Goal: Find specific page/section: Find specific page/section

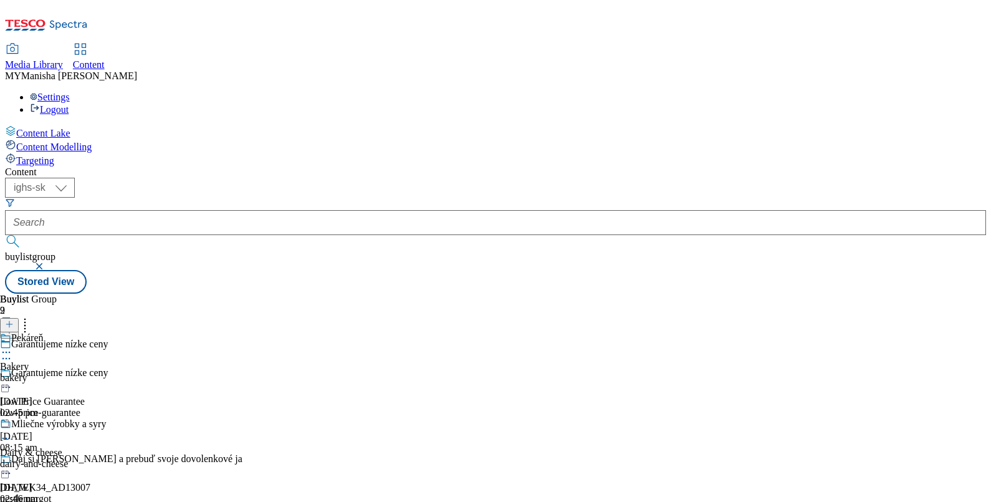
select select "ighs-sk"
click at [12, 346] on icon at bounding box center [6, 352] width 12 height 12
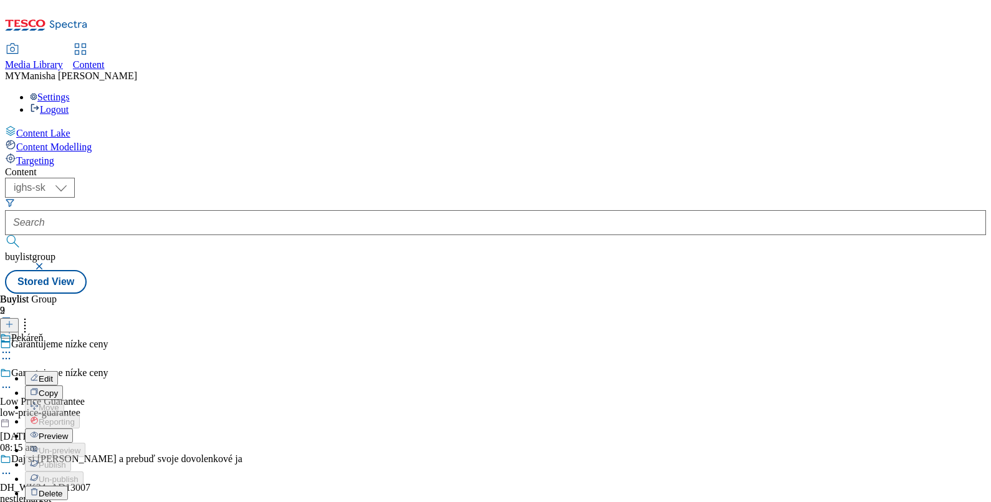
click at [68, 431] on span "Preview" at bounding box center [53, 435] width 29 height 9
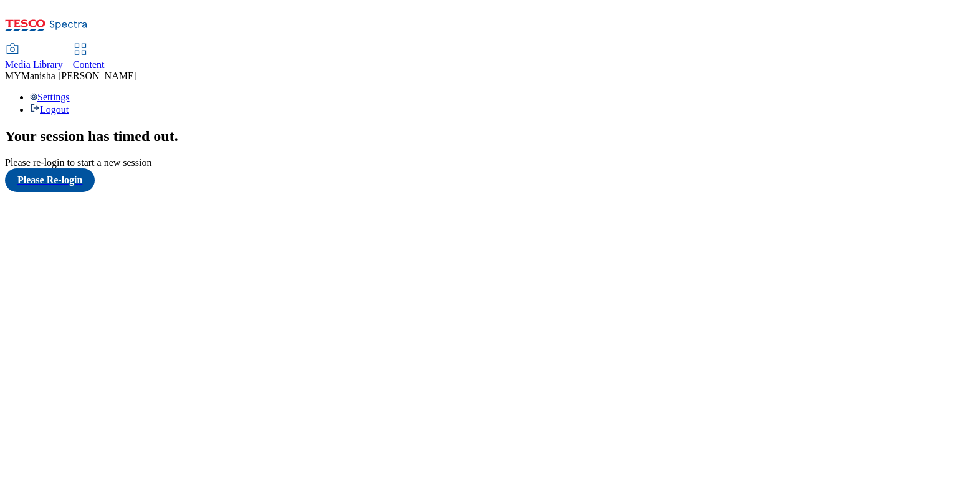
click at [105, 59] on span "Content" at bounding box center [89, 64] width 32 height 11
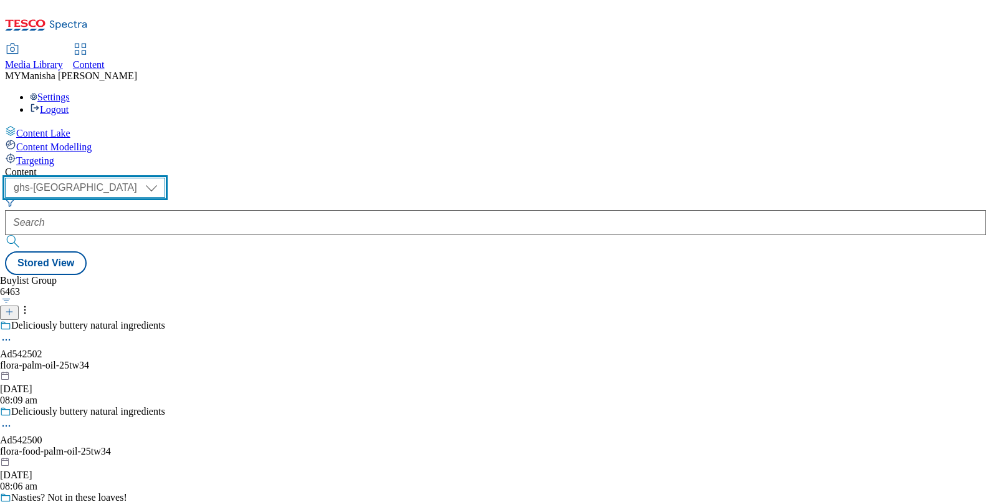
click at [165, 178] on select "ghs-roi ghs-uk ighs-cz ighs-hu ighs-sk" at bounding box center [85, 188] width 160 height 20
click at [162, 178] on select "ghs-roi ghs-uk ighs-cz ighs-hu ighs-sk" at bounding box center [85, 188] width 160 height 20
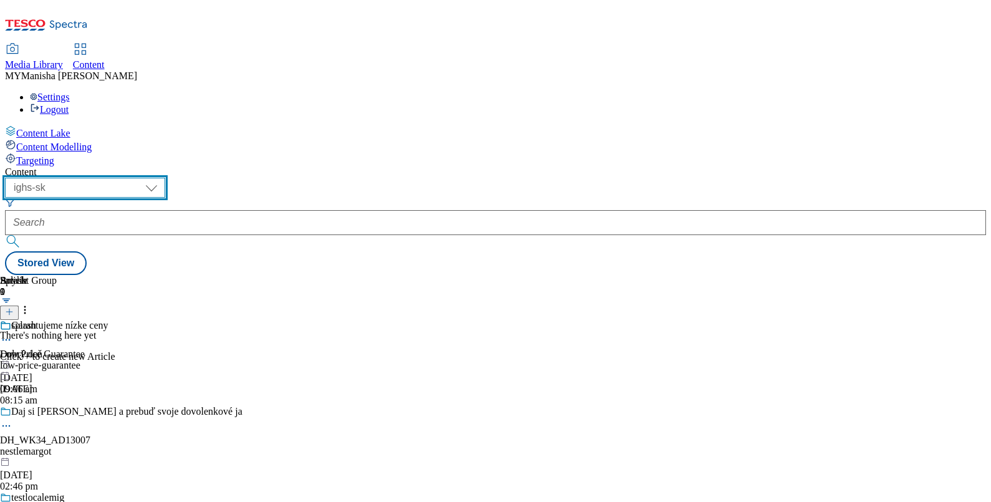
click at [165, 178] on select "ghs-roi ghs-uk ighs-cz ighs-hu ighs-sk" at bounding box center [85, 188] width 160 height 20
click at [162, 178] on select "ghs-roi ghs-uk ighs-cz ighs-hu ighs-sk" at bounding box center [85, 188] width 160 height 20
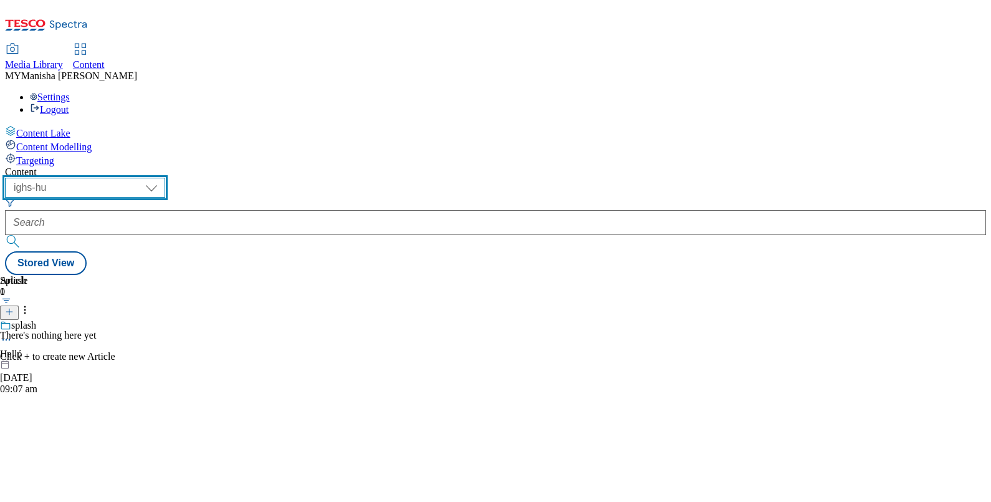
click at [165, 178] on select "ghs-roi ghs-uk ighs-cz ighs-hu ighs-sk" at bounding box center [85, 188] width 160 height 20
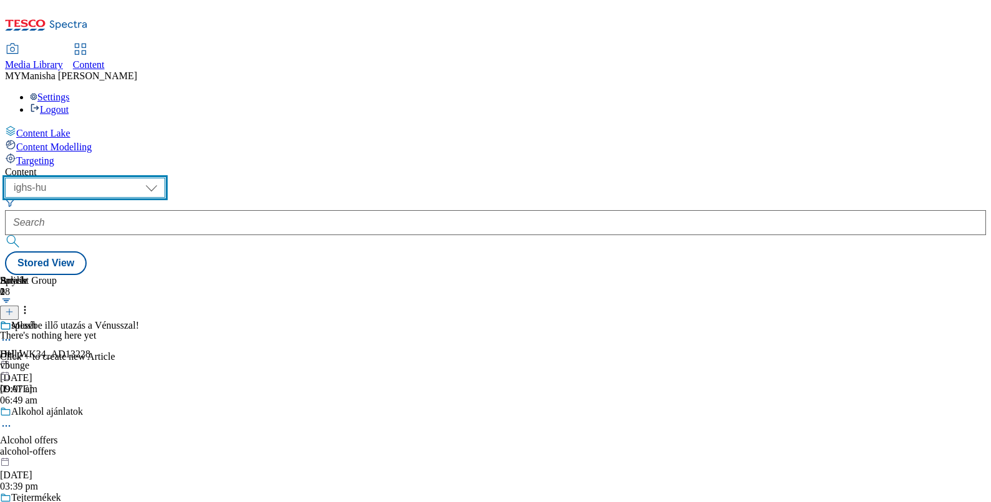
select select "ighs-sk"
click at [162, 178] on select "ghs-roi ghs-uk ighs-cz ighs-hu ighs-sk" at bounding box center [85, 188] width 160 height 20
click at [165, 178] on select "ghs-roi ghs-uk ighs-cz ighs-hu ighs-sk" at bounding box center [85, 188] width 160 height 20
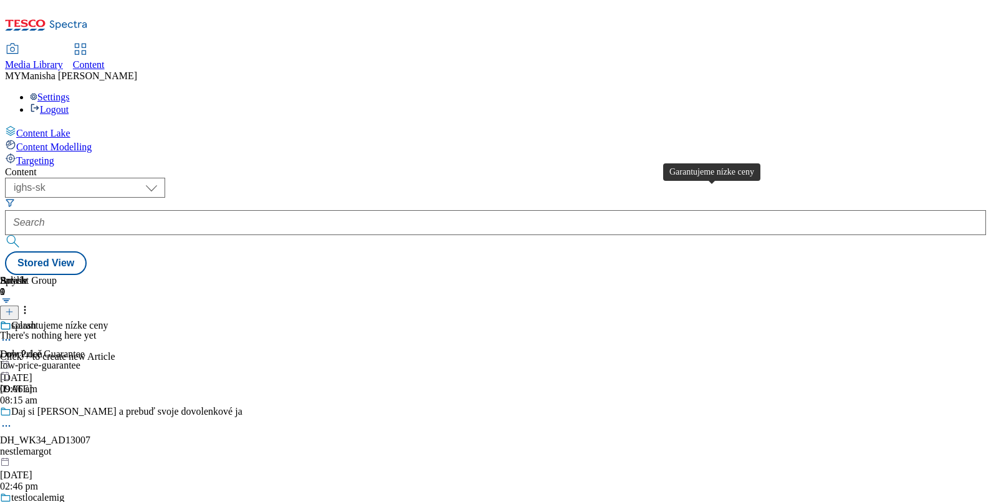
click at [108, 320] on div "Garantujeme nízke ceny" at bounding box center [59, 325] width 97 height 11
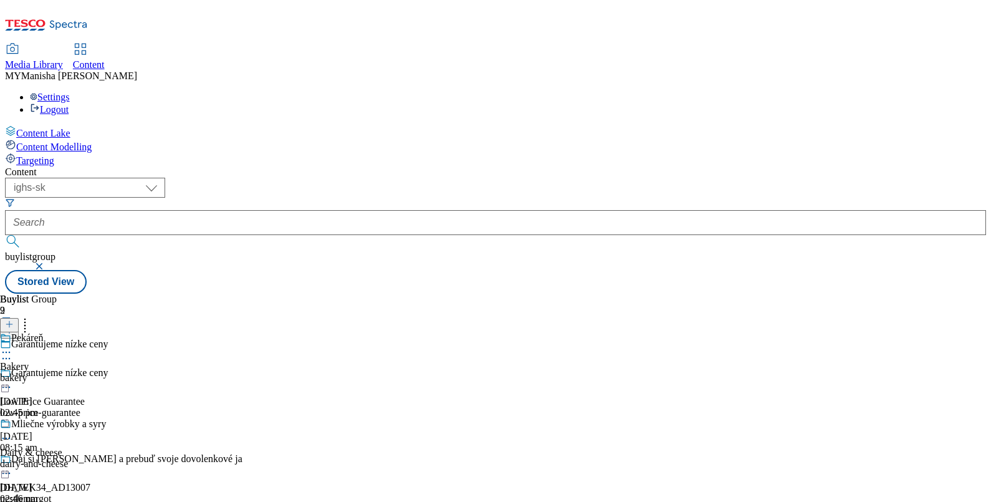
click at [12, 346] on icon at bounding box center [6, 352] width 12 height 12
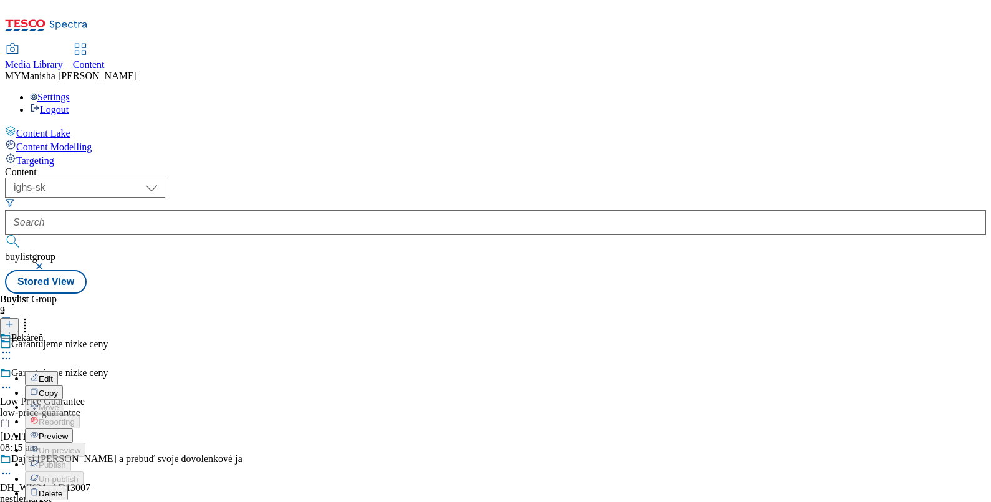
click at [68, 431] on span "Preview" at bounding box center [53, 435] width 29 height 9
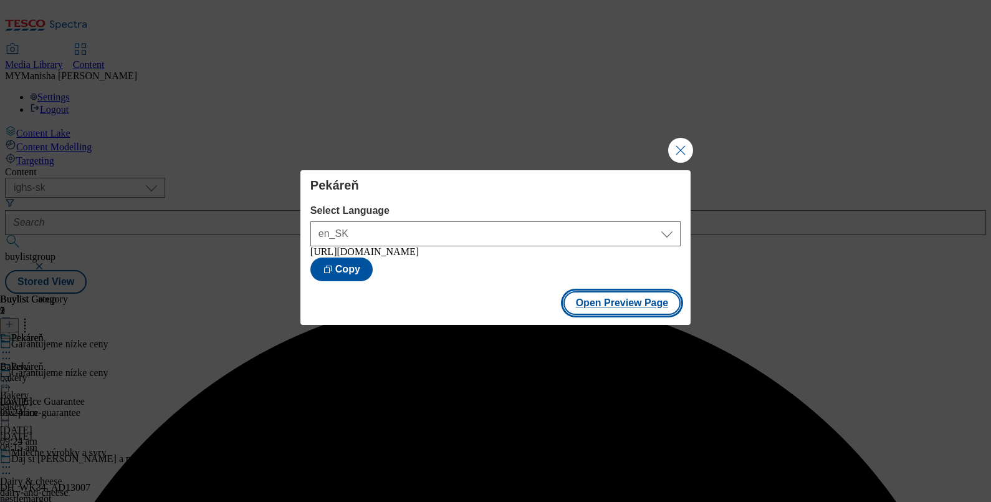
click at [604, 304] on button "Open Preview Page" at bounding box center [622, 303] width 118 height 24
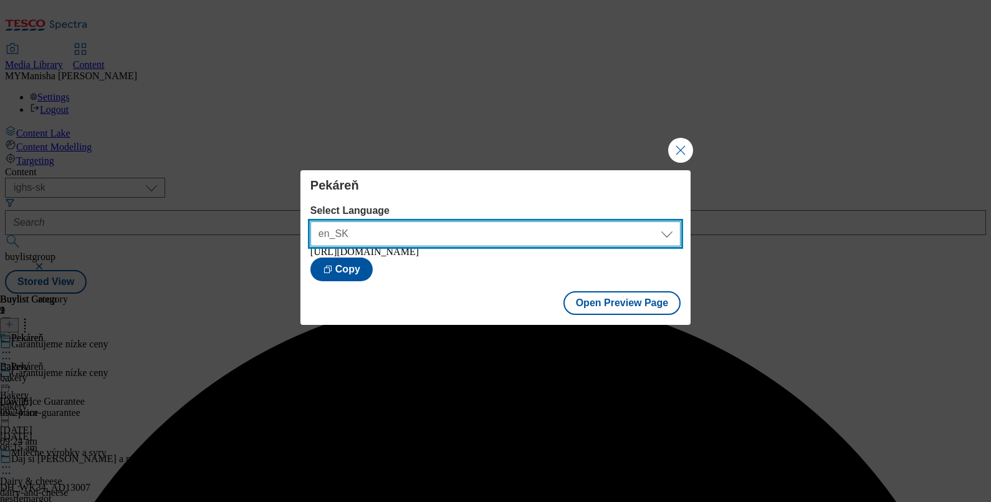
click at [545, 236] on select "en_SK sk_SK" at bounding box center [495, 233] width 370 height 25
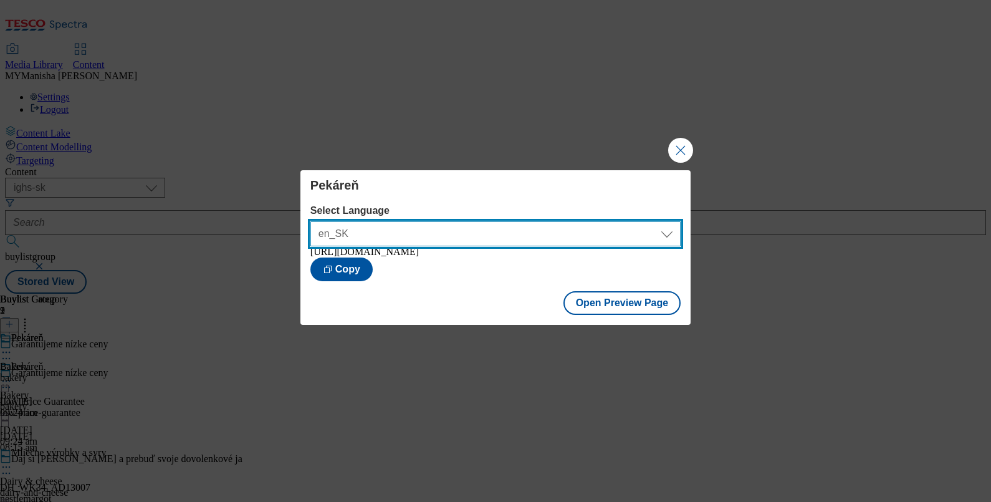
select select "https://potravinydomov.itesco.sk/groceries/sk-SK/buylists/low-price-guarantee/b…"
click at [310, 221] on select "en_SK sk_SK" at bounding box center [495, 233] width 370 height 25
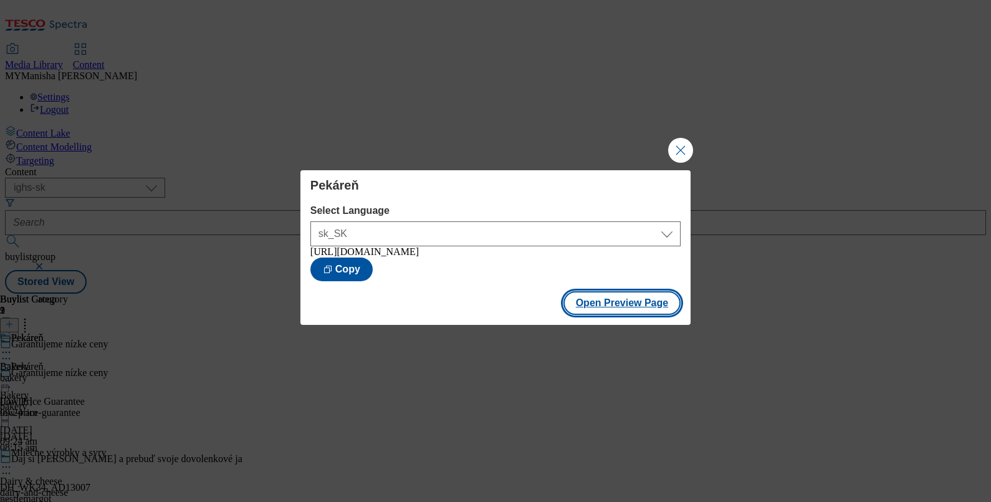
click at [623, 312] on button "Open Preview Page" at bounding box center [622, 303] width 118 height 24
click at [684, 151] on button "Close Modal" at bounding box center [680, 150] width 25 height 25
